Goal: Check status: Check status

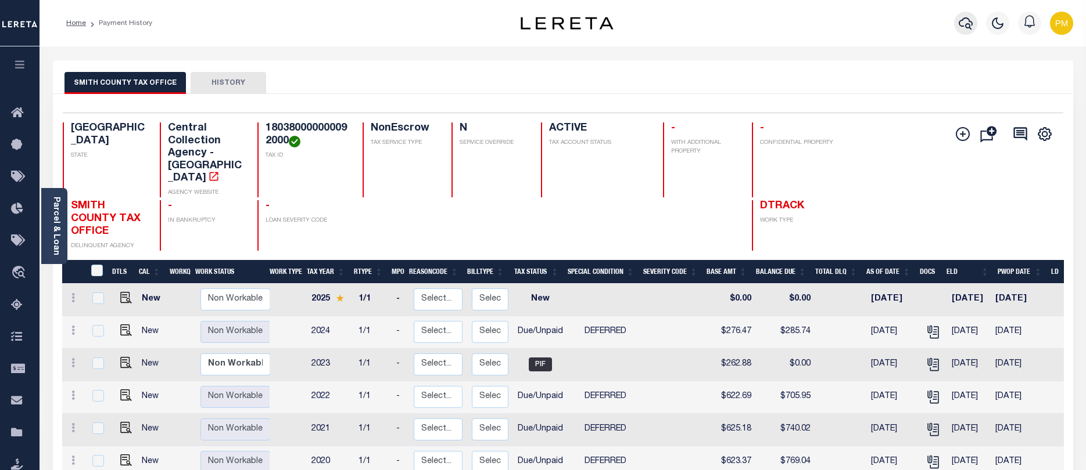
click at [964, 24] on icon "button" at bounding box center [965, 23] width 14 height 14
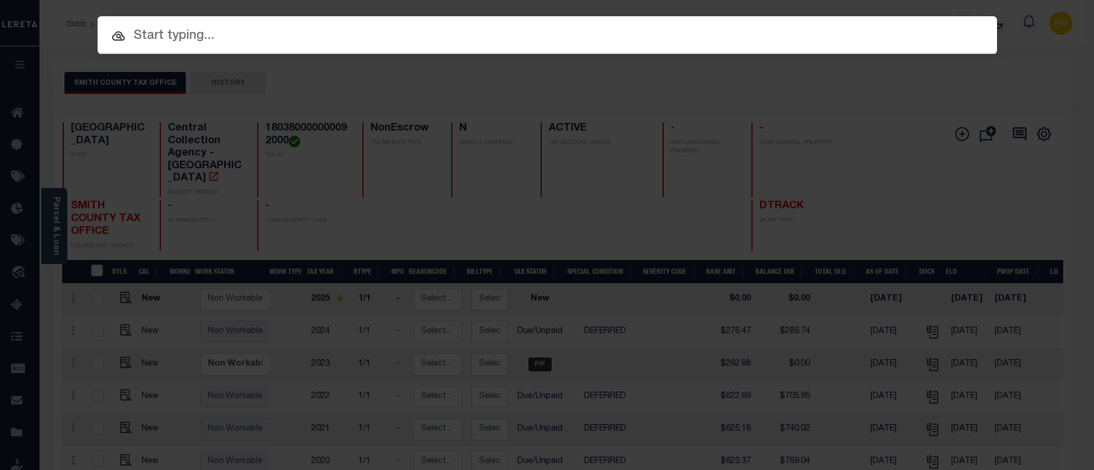
paste input "3814013833"
type input "3814013833"
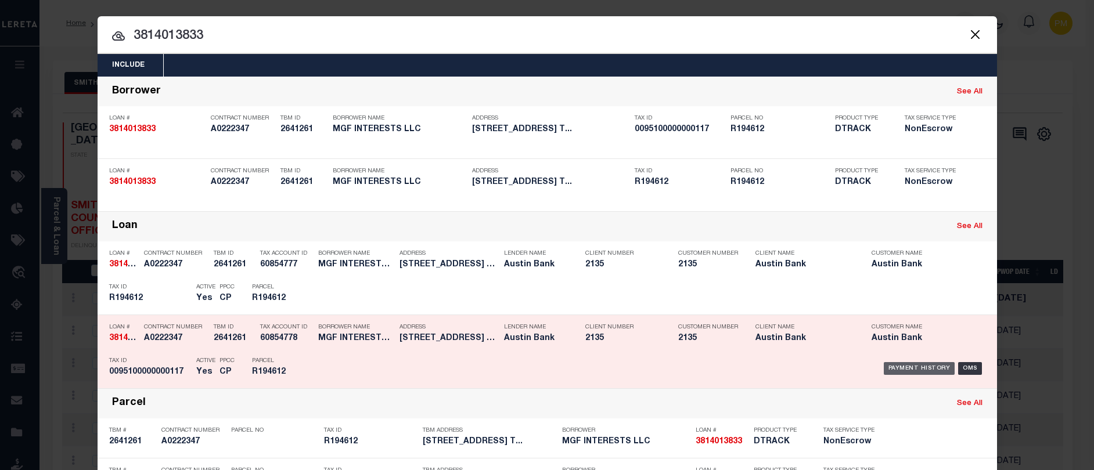
click at [903, 371] on div "Payment History" at bounding box center [919, 368] width 71 height 13
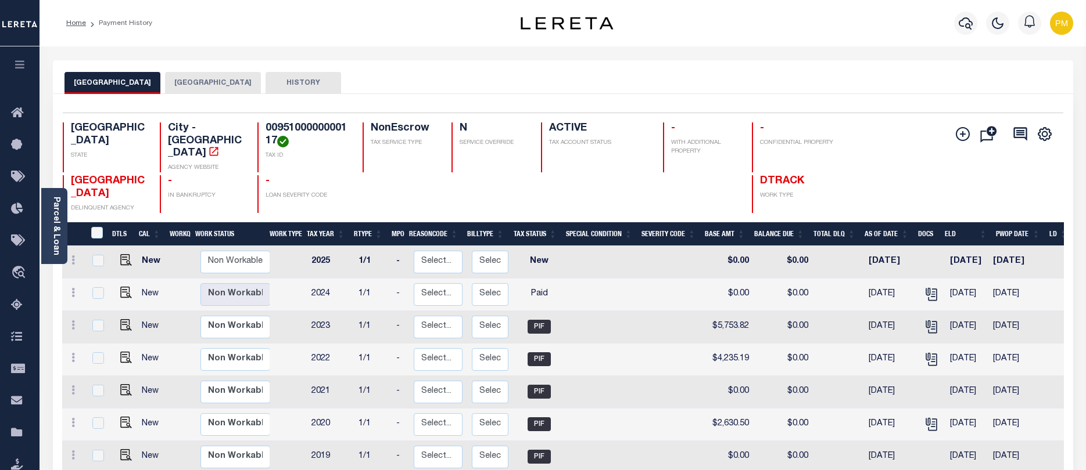
click at [192, 79] on button "[GEOGRAPHIC_DATA]" at bounding box center [213, 83] width 96 height 22
